Goal: Check status: Check status

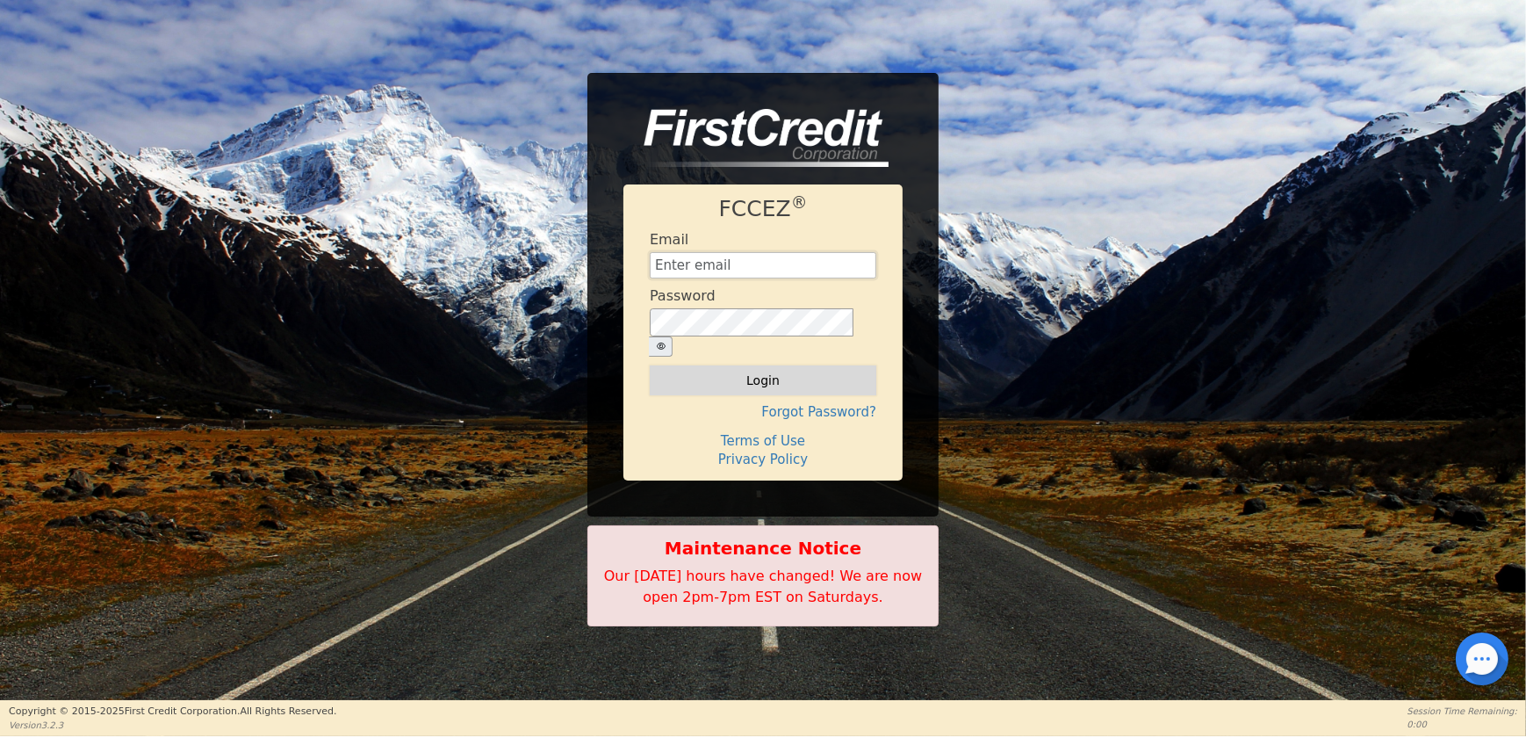
type input "[EMAIL_ADDRESS][DOMAIN_NAME]"
click at [720, 366] on button "Login" at bounding box center [763, 380] width 227 height 30
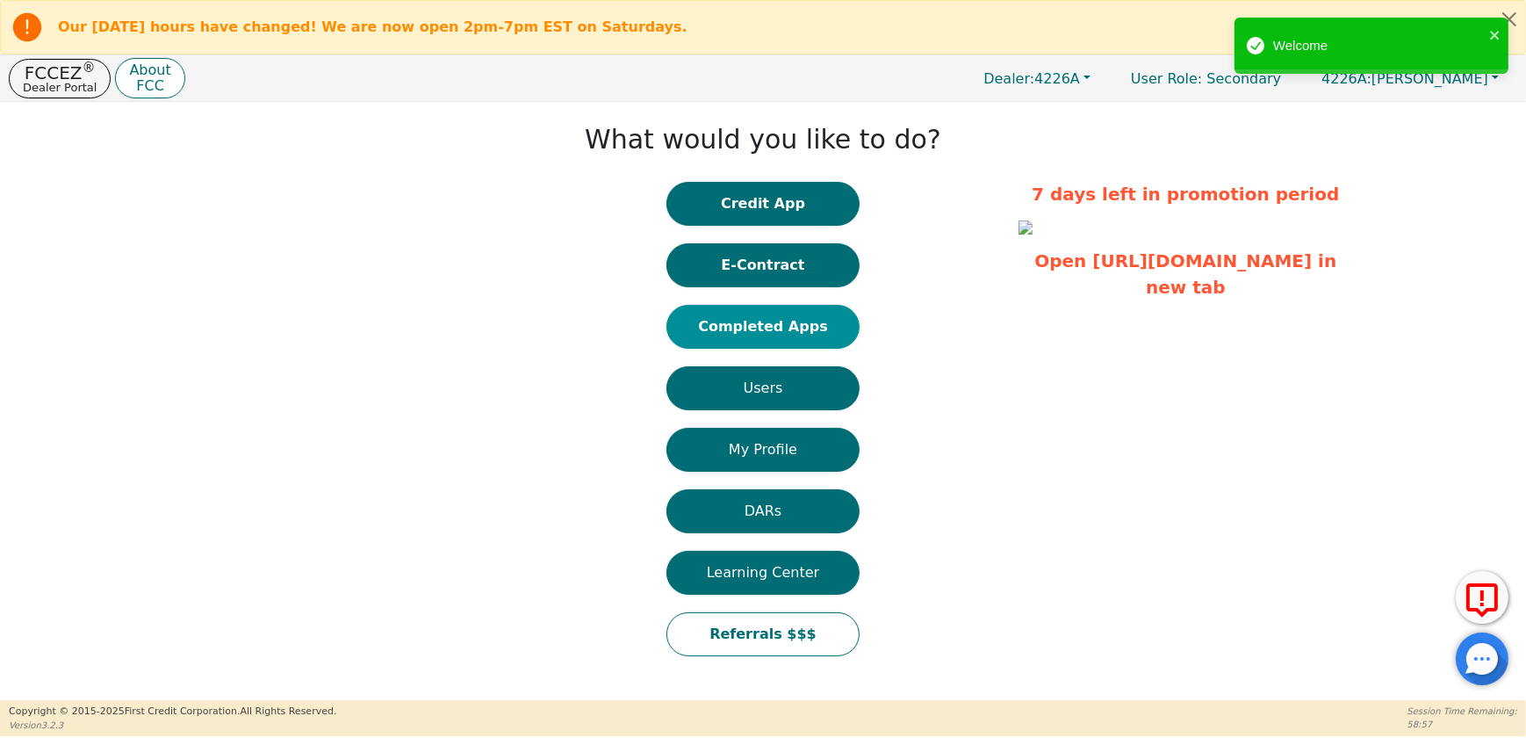
click at [781, 334] on button "Completed Apps" at bounding box center [763, 327] width 193 height 44
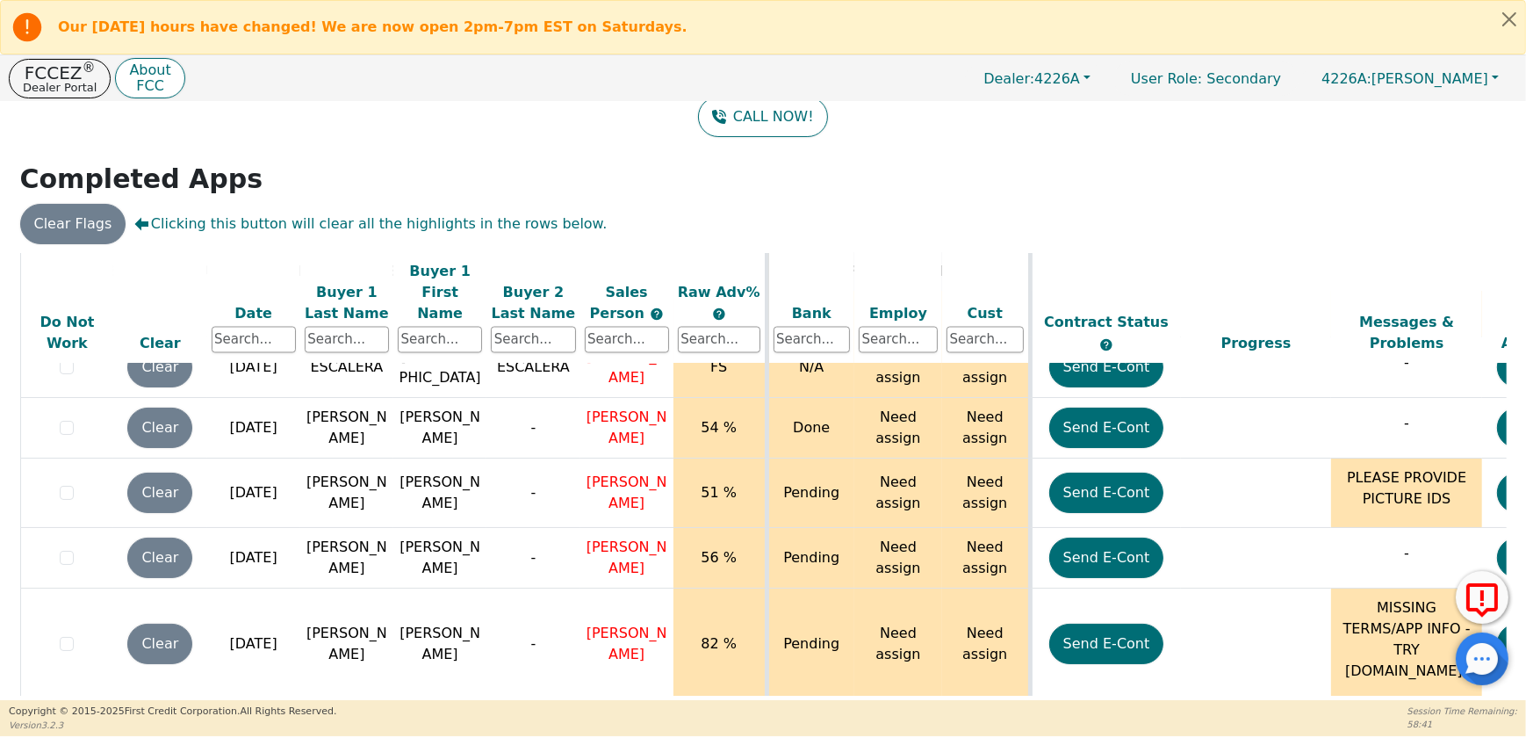
scroll to position [4054, 0]
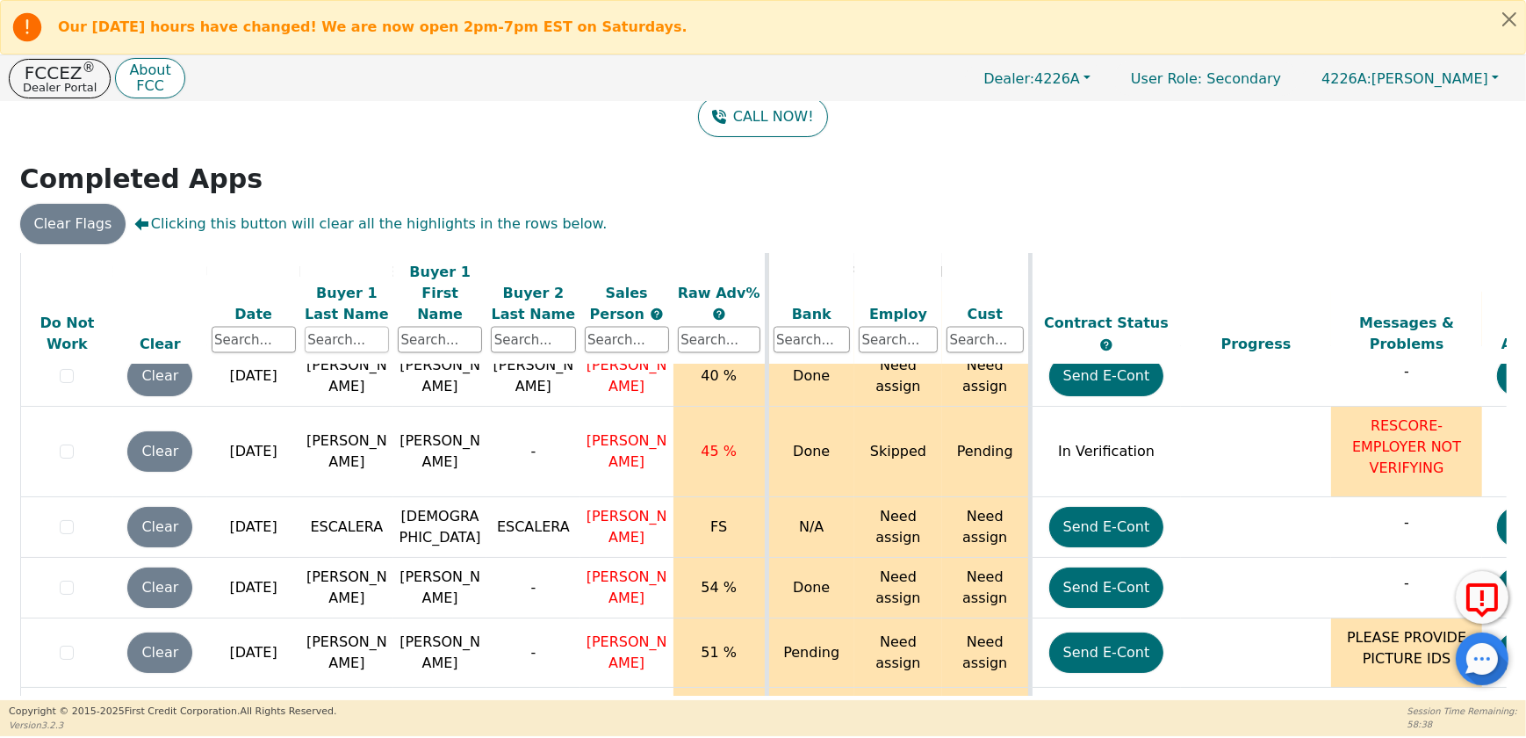
click at [331, 327] on input "text" at bounding box center [347, 340] width 84 height 26
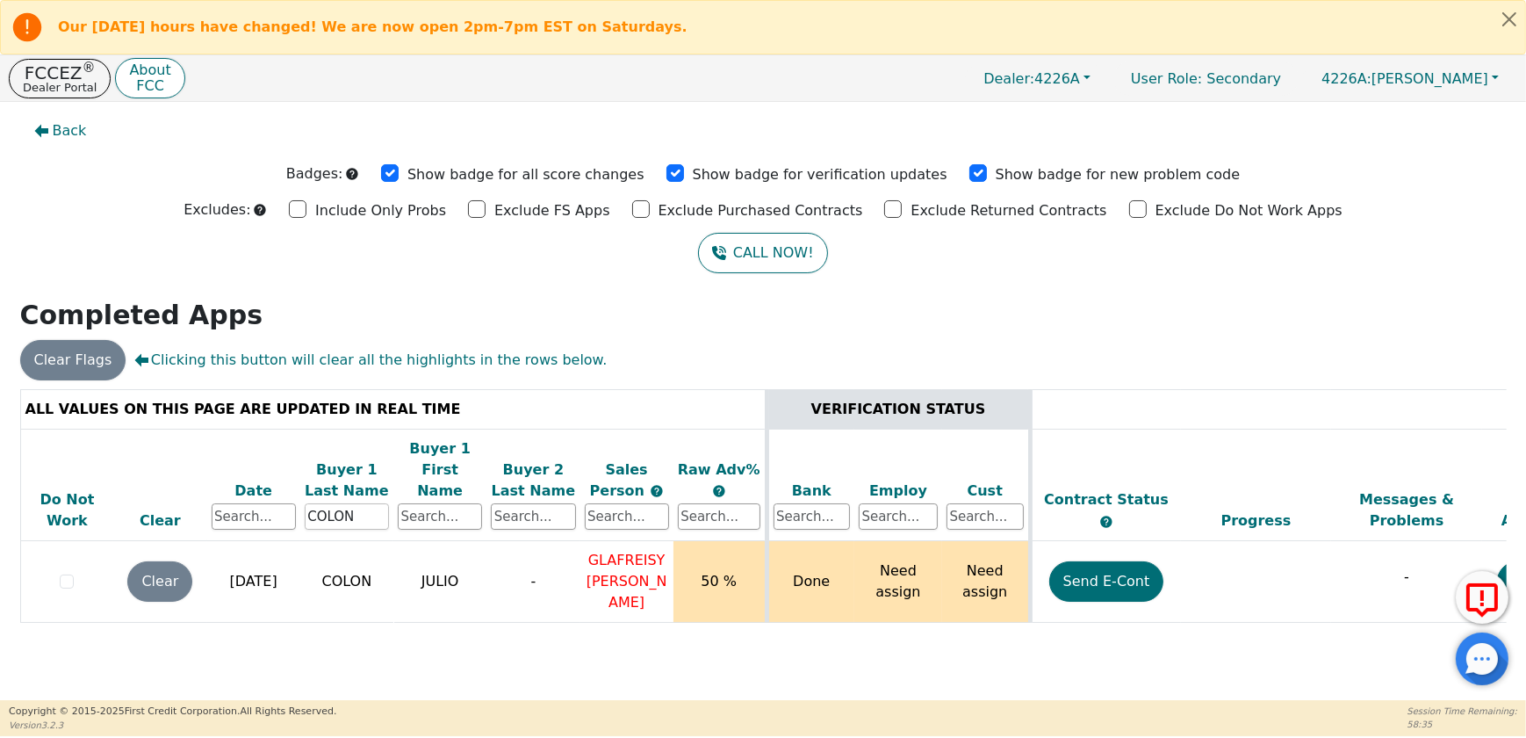
scroll to position [0, 0]
drag, startPoint x: 356, startPoint y: 495, endPoint x: 299, endPoint y: 495, distance: 57.1
click at [299, 495] on tr "Do Not Work Clear Date Buyer 1 Last Name [PERSON_NAME] Buyer 1 First Name Buyer…" at bounding box center [977, 485] width 1914 height 112
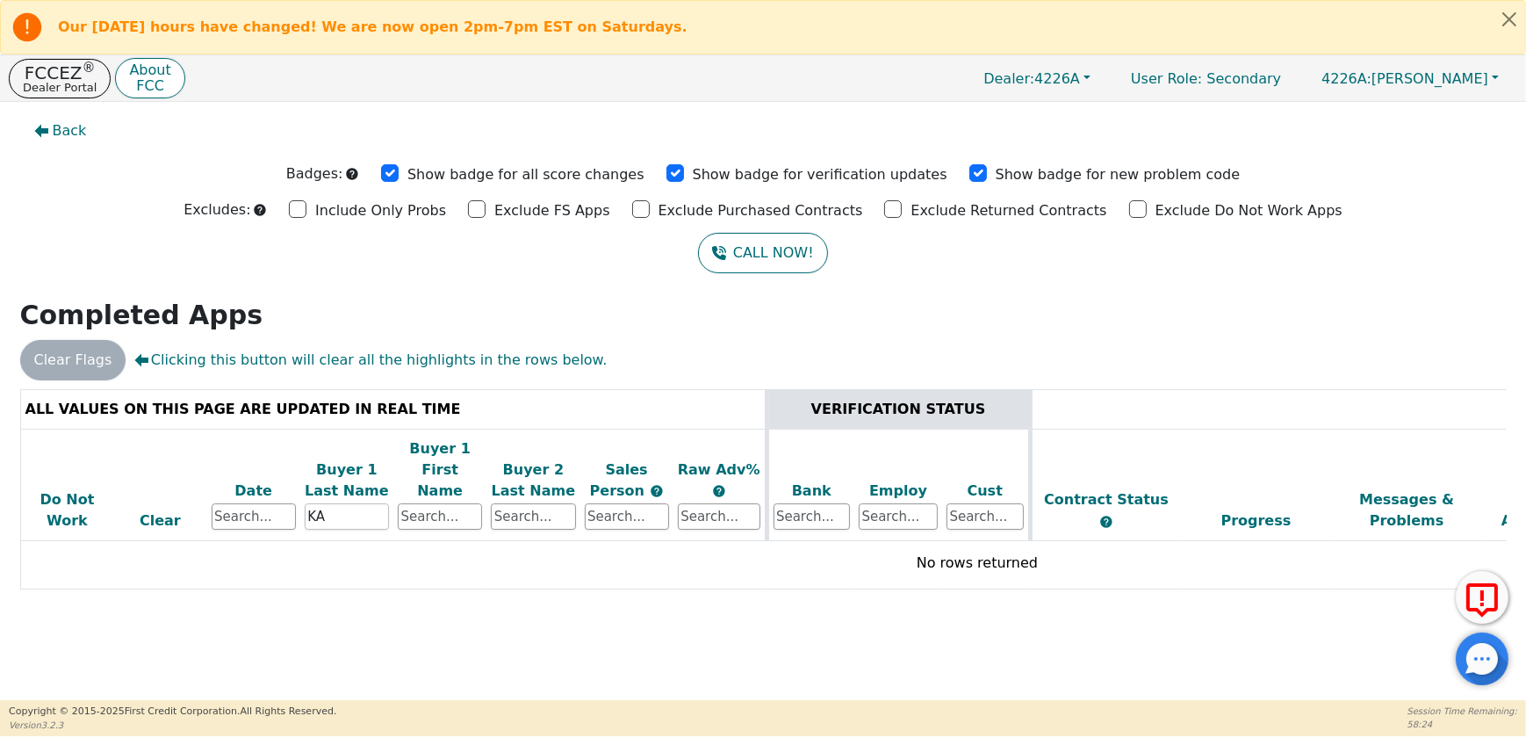
type input "K"
type input "[PERSON_NAME]"
drag, startPoint x: 375, startPoint y: 491, endPoint x: 201, endPoint y: 477, distance: 174.4
click at [201, 477] on tr "Do Not Work Clear Date Buyer 1 Last Name [PERSON_NAME] Buyer 1 First Name Buyer…" at bounding box center [977, 485] width 1914 height 112
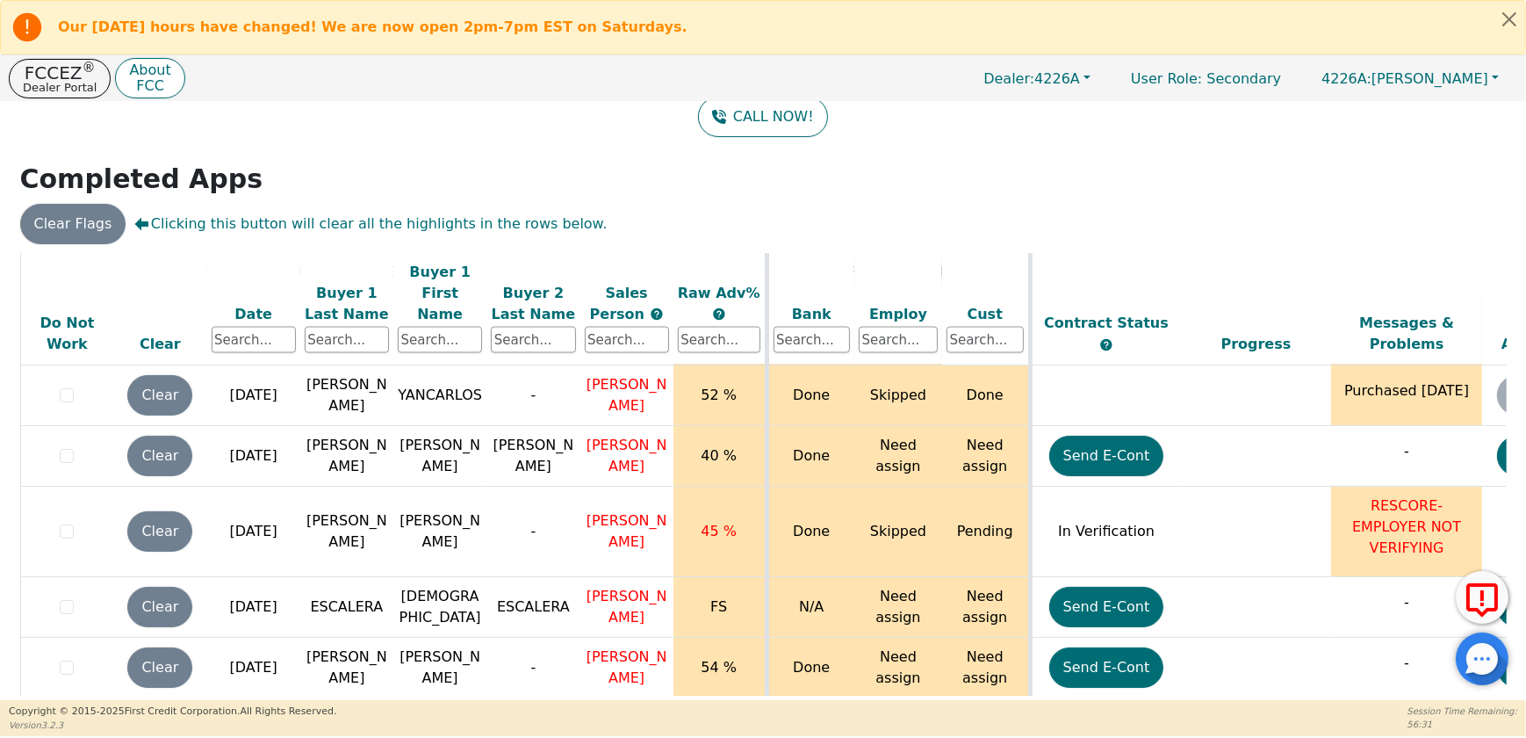
scroll to position [4213, 0]
